Goal: Find specific page/section: Find specific page/section

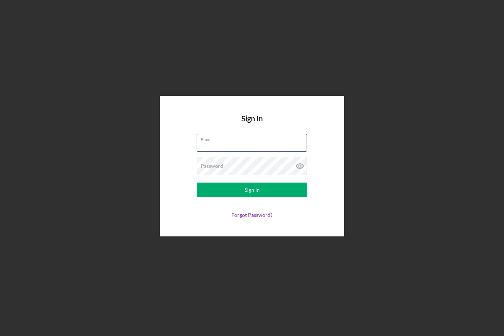
type input "[PERSON_NAME][EMAIL_ADDRESS][PERSON_NAME][DOMAIN_NAME]"
click at [252, 198] on button "Sign In" at bounding box center [252, 190] width 111 height 15
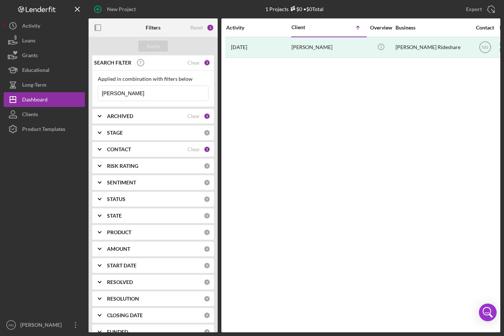
click at [175, 89] on input "[PERSON_NAME]" at bounding box center [153, 93] width 110 height 15
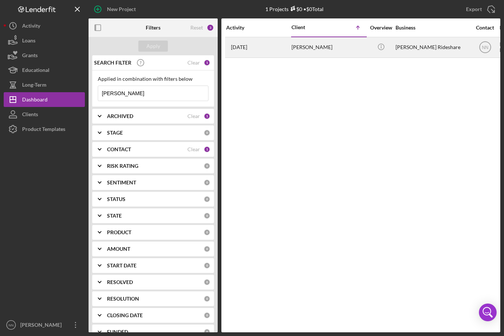
click at [329, 53] on div "[PERSON_NAME]" at bounding box center [329, 48] width 74 height 20
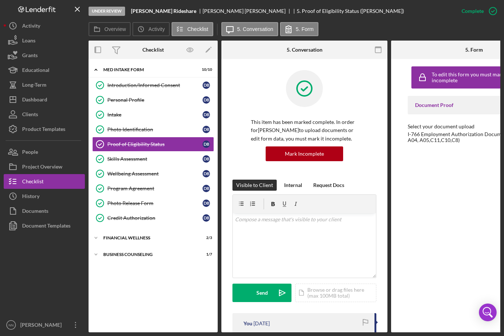
click at [207, 11] on div "[PERSON_NAME]" at bounding box center [247, 11] width 89 height 6
click at [57, 152] on button "People" at bounding box center [44, 152] width 81 height 15
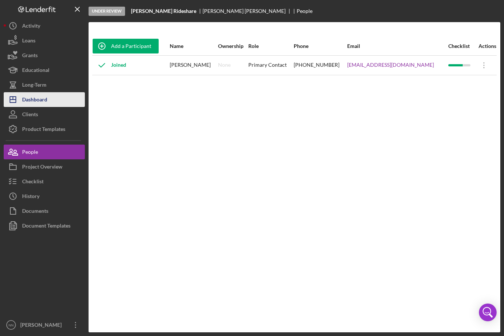
click at [64, 99] on button "Icon/Dashboard Dashboard" at bounding box center [44, 99] width 81 height 15
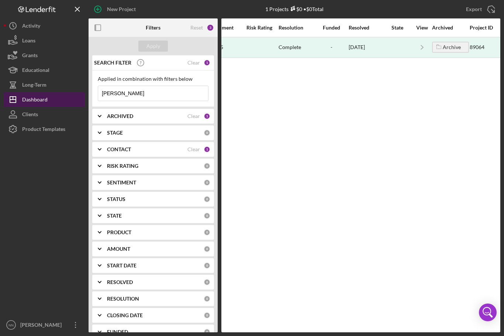
scroll to position [0, 629]
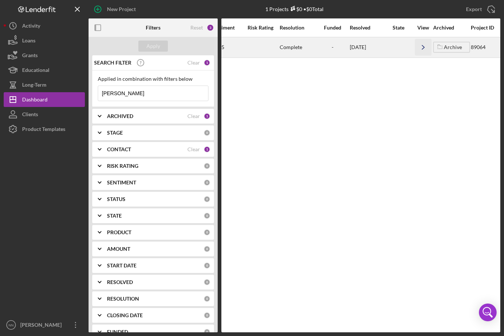
click at [422, 47] on icon "Icon/Navigate" at bounding box center [423, 47] width 17 height 17
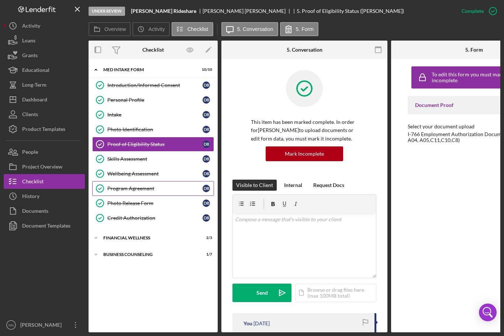
click at [159, 185] on link "Program Agreement Program Agreement D B" at bounding box center [153, 188] width 122 height 15
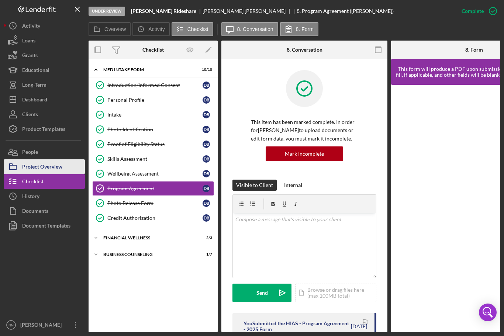
click at [61, 168] on div "Project Overview" at bounding box center [42, 167] width 40 height 17
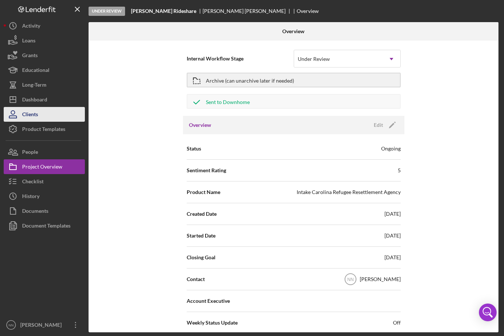
click at [54, 115] on button "Clients" at bounding box center [44, 114] width 81 height 15
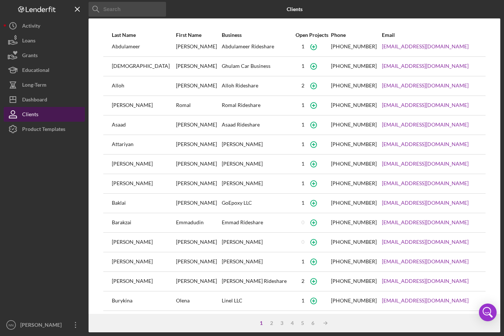
scroll to position [7, 0]
click at [137, 283] on div "[PERSON_NAME]" at bounding box center [144, 282] width 64 height 18
click at [152, 284] on div "[PERSON_NAME]" at bounding box center [144, 282] width 64 height 18
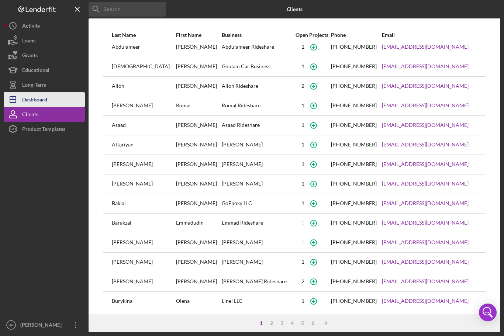
click at [67, 97] on button "Icon/Dashboard Dashboard" at bounding box center [44, 99] width 81 height 15
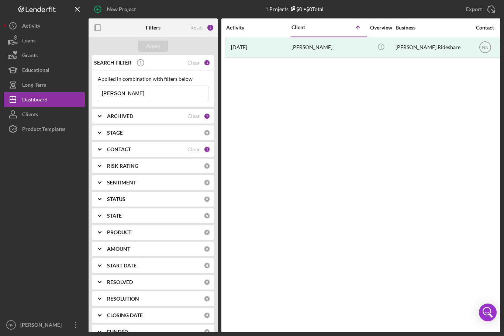
click at [151, 119] on div "ARCHIVED" at bounding box center [147, 116] width 80 height 6
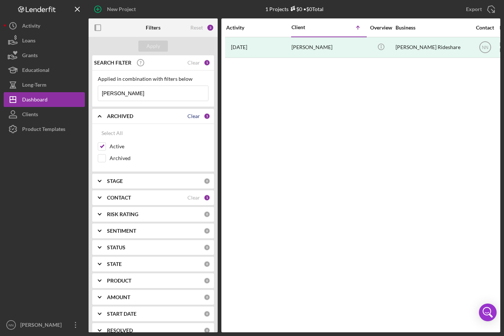
click at [196, 114] on div "Clear" at bounding box center [194, 116] width 13 height 6
checkbox input "false"
click at [128, 95] on input "[PERSON_NAME]" at bounding box center [153, 93] width 110 height 15
click at [199, 60] on div "Clear" at bounding box center [194, 63] width 13 height 6
click at [188, 198] on div "Clear" at bounding box center [194, 198] width 13 height 6
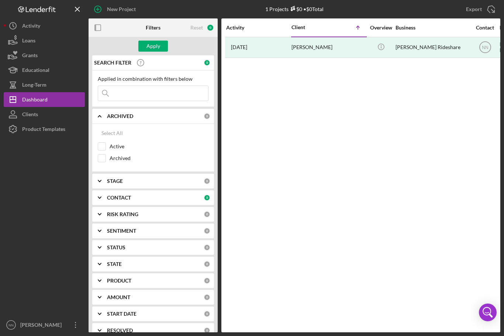
click at [159, 92] on input at bounding box center [153, 93] width 110 height 15
type input "[PERSON_NAME]"
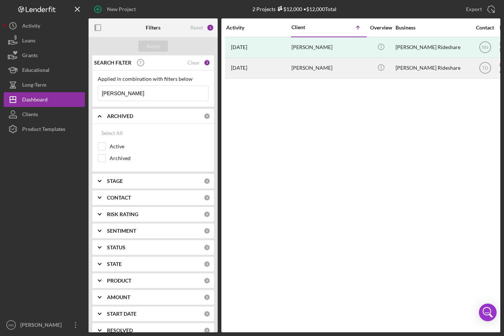
click at [247, 66] on time "[DATE]" at bounding box center [239, 68] width 16 height 6
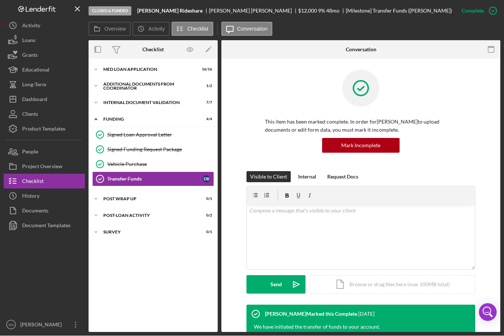
scroll to position [11, 0]
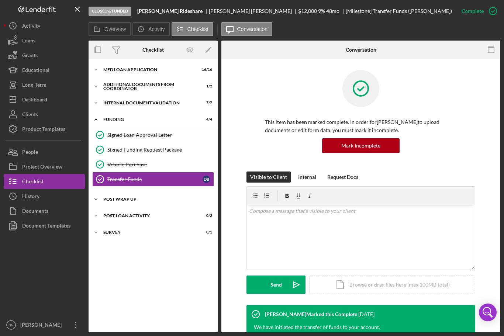
click at [157, 197] on div "Post Wrap Up" at bounding box center [155, 199] width 105 height 4
click at [166, 212] on div "Proof of Insurance/Title" at bounding box center [154, 215] width 95 height 6
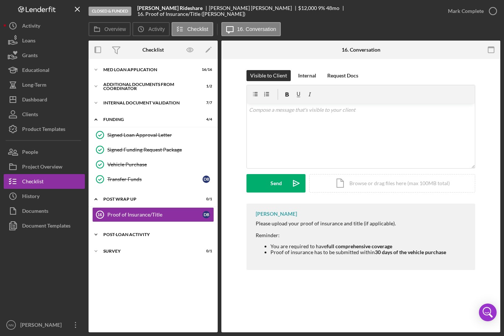
click at [118, 233] on div "Post-Loan Activity" at bounding box center [155, 235] width 105 height 4
click at [102, 278] on icon "Icon/Expander" at bounding box center [96, 285] width 15 height 15
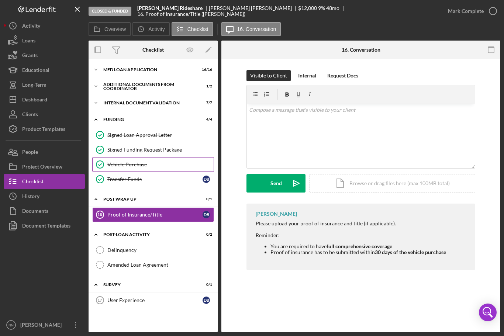
click at [120, 158] on link "Vehicle Purchase Vehicle Purchase" at bounding box center [153, 164] width 122 height 15
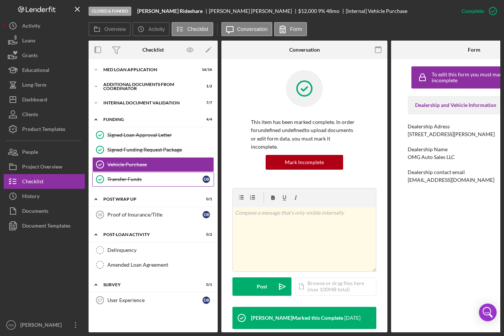
click at [120, 176] on div "Transfer Funds" at bounding box center [154, 179] width 95 height 6
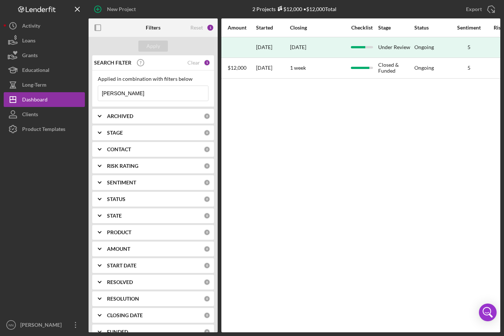
scroll to position [0, 380]
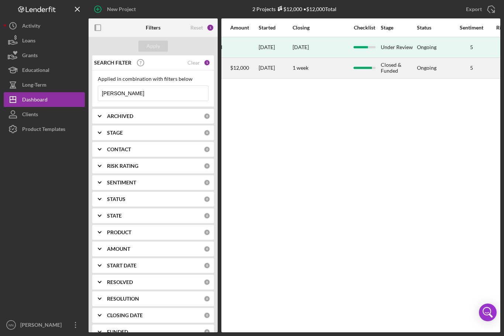
click at [241, 63] on div "$12,000" at bounding box center [244, 68] width 28 height 20
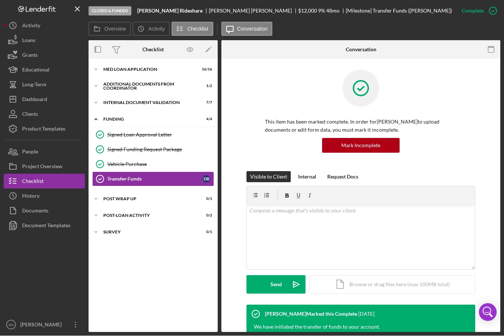
scroll to position [10, 0]
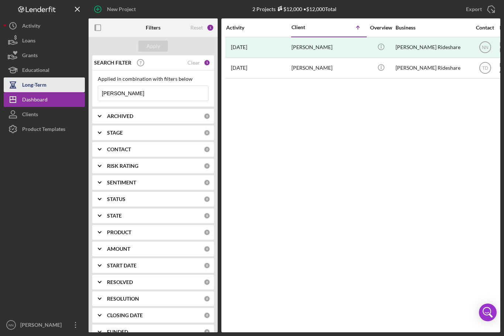
click at [48, 86] on button "Long-Term" at bounding box center [44, 85] width 81 height 15
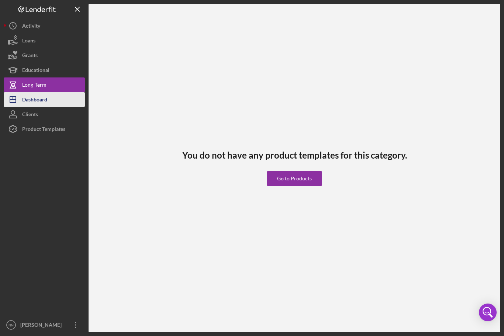
click at [45, 100] on div "Dashboard" at bounding box center [34, 100] width 25 height 17
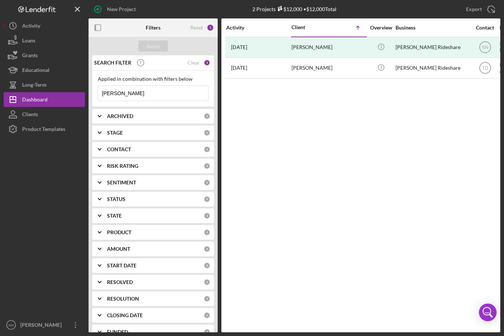
click at [167, 96] on input "[PERSON_NAME]" at bounding box center [153, 93] width 110 height 15
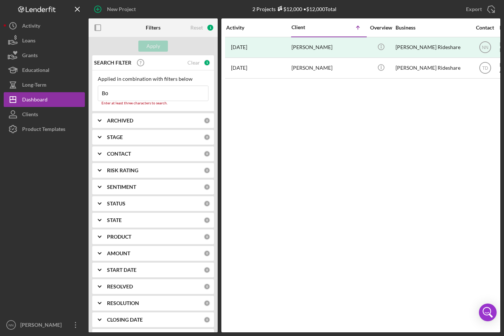
type input "B"
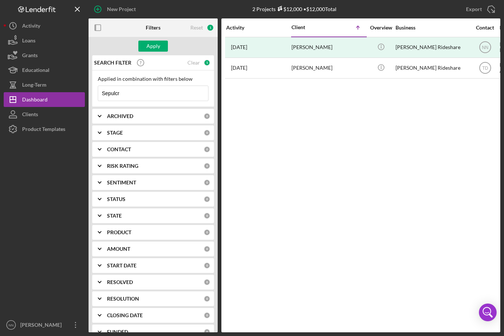
type input "Sepulcri"
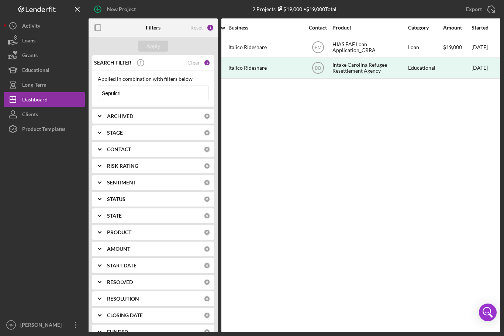
scroll to position [0, 150]
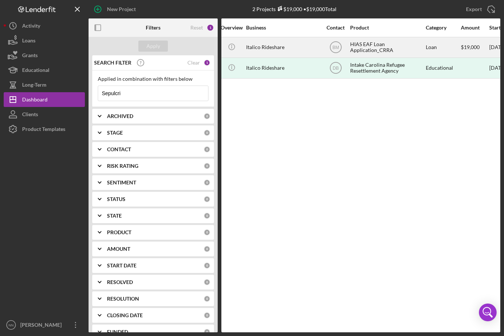
click at [284, 45] on div "Italico Rideshare" at bounding box center [283, 48] width 74 height 20
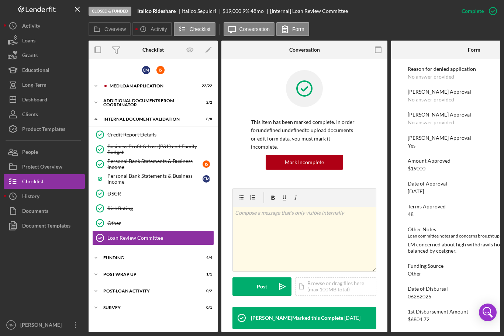
scroll to position [56, 0]
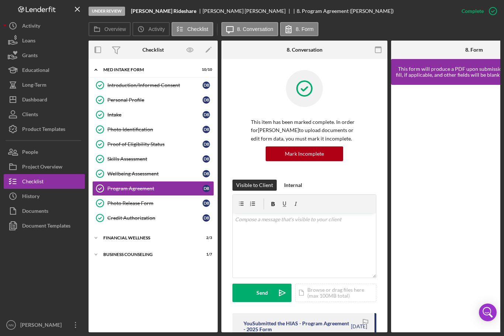
scroll to position [21, 0]
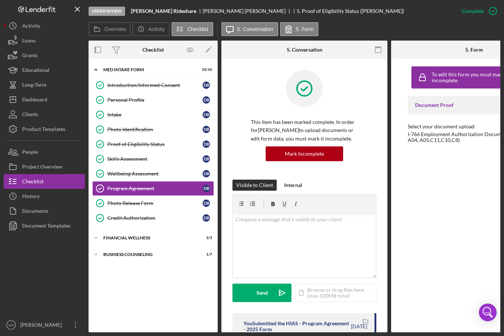
scroll to position [21, 0]
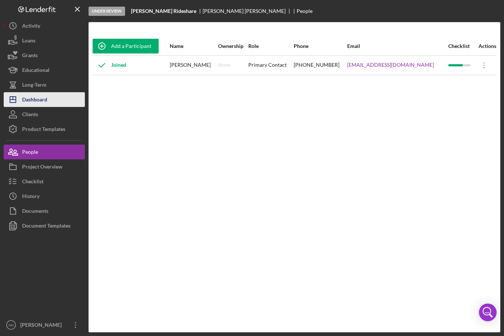
click at [56, 99] on button "Icon/Dashboard Dashboard" at bounding box center [44, 99] width 81 height 15
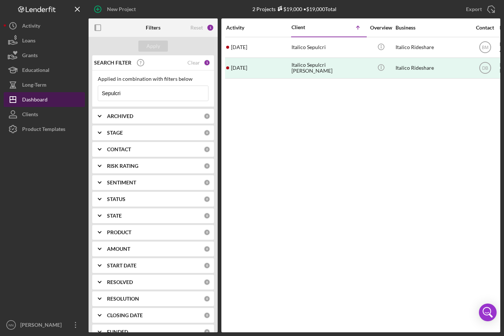
scroll to position [0, -2]
click at [160, 96] on input "Sepulcri" at bounding box center [153, 93] width 110 height 15
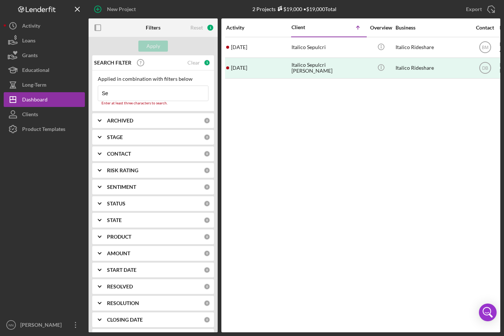
type input "S"
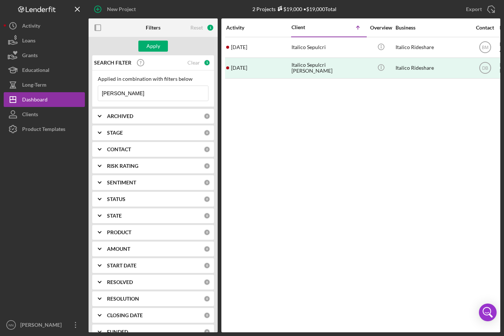
type input "[PERSON_NAME]"
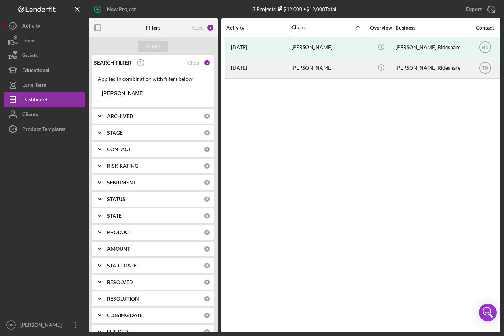
click at [320, 67] on div "[PERSON_NAME]" at bounding box center [329, 68] width 74 height 20
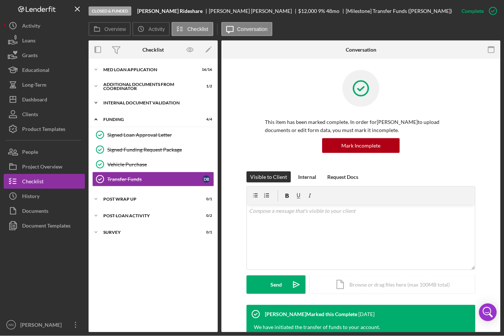
scroll to position [11, 0]
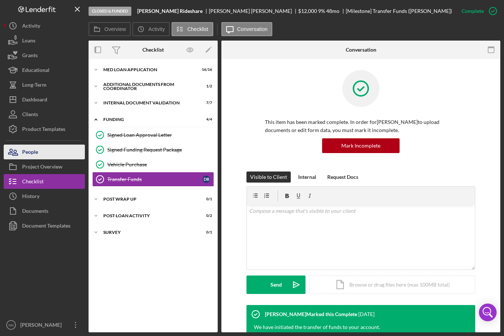
click at [56, 145] on button "People" at bounding box center [44, 152] width 81 height 15
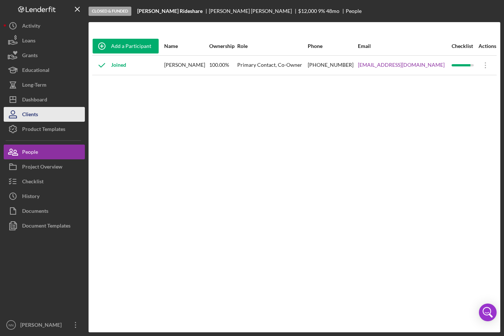
click at [32, 107] on div "Clients" at bounding box center [30, 115] width 16 height 17
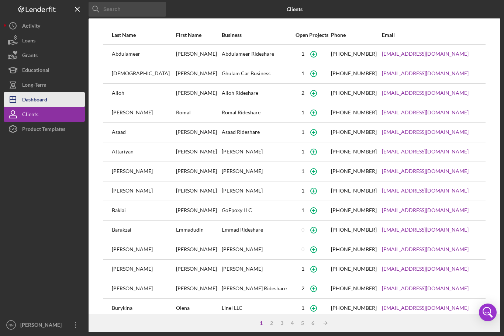
click at [23, 92] on div "Dashboard" at bounding box center [34, 100] width 25 height 17
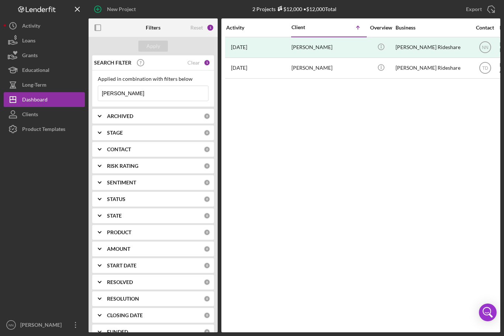
click at [155, 86] on input "[PERSON_NAME]" at bounding box center [153, 93] width 110 height 15
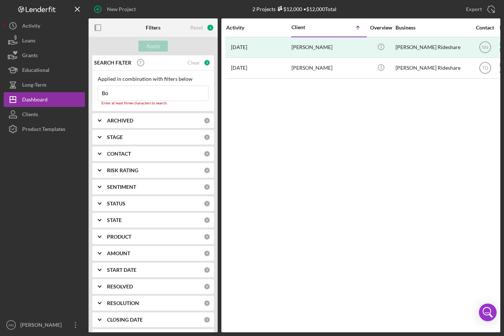
type input "B"
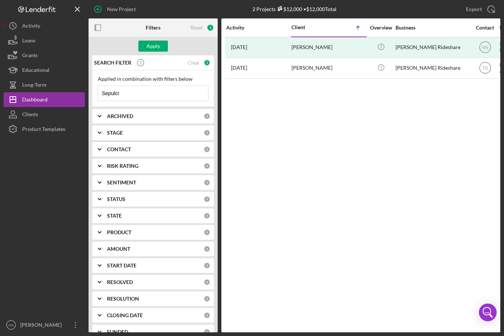
type input "Sepulcri"
